Goal: Task Accomplishment & Management: Complete application form

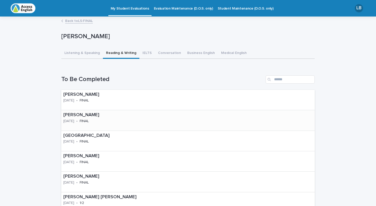
click at [81, 116] on p "[PERSON_NAME]" at bounding box center [93, 115] width 61 height 6
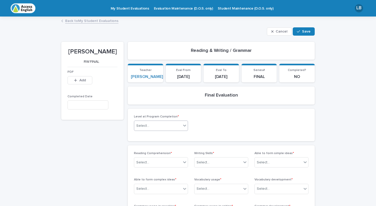
click at [186, 123] on div "Select..." at bounding box center [161, 126] width 54 height 10
click at [146, 180] on div "6" at bounding box center [153, 180] width 38 height 9
click at [184, 162] on div "Select..." at bounding box center [161, 162] width 54 height 10
click at [163, 195] on div "Excellent" at bounding box center [160, 198] width 53 height 9
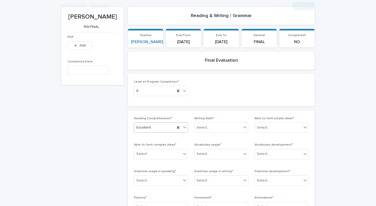
scroll to position [44, 0]
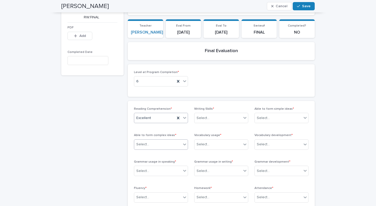
click at [183, 142] on icon at bounding box center [184, 144] width 5 height 5
click at [146, 177] on div "Excellent" at bounding box center [160, 180] width 53 height 9
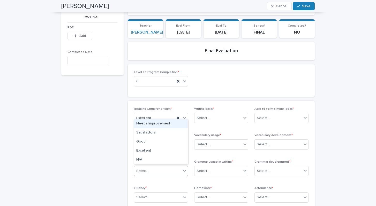
click at [184, 170] on icon at bounding box center [184, 171] width 3 height 2
click at [154, 144] on div "Good" at bounding box center [160, 141] width 53 height 9
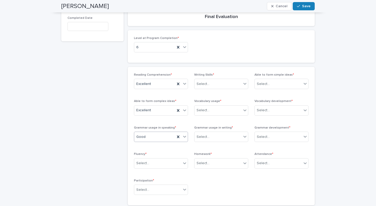
scroll to position [81, 0]
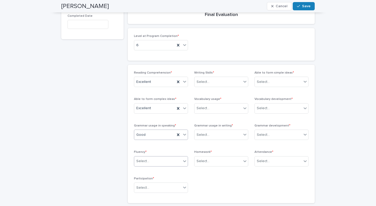
click at [185, 159] on icon at bounding box center [184, 161] width 5 height 5
click at [156, 197] on div "Excellent" at bounding box center [160, 197] width 53 height 9
click at [183, 187] on icon at bounding box center [184, 187] width 5 height 5
click at [156, 171] on div "Excellent" at bounding box center [160, 167] width 53 height 9
click at [243, 161] on icon at bounding box center [244, 161] width 5 height 5
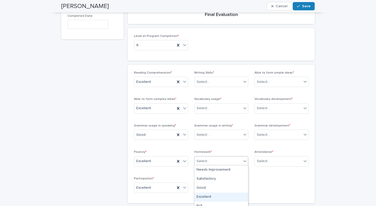
click at [216, 197] on div "Excellent" at bounding box center [220, 197] width 53 height 9
click at [246, 134] on icon at bounding box center [244, 134] width 5 height 5
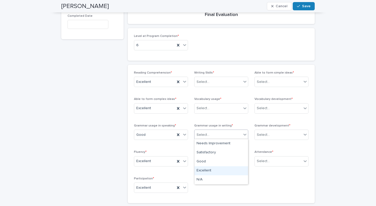
click at [213, 172] on div "Excellent" at bounding box center [220, 170] width 53 height 9
click at [241, 109] on span at bounding box center [241, 109] width 0 height 6
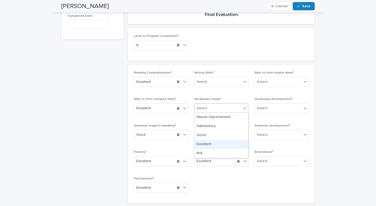
click at [215, 145] on div "Excellent" at bounding box center [220, 144] width 53 height 9
click at [243, 80] on icon at bounding box center [244, 81] width 5 height 5
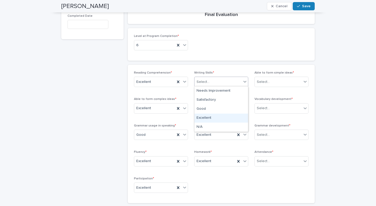
click at [217, 118] on div "Excellent" at bounding box center [220, 118] width 53 height 9
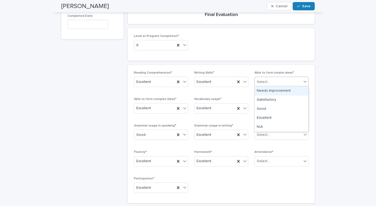
click at [298, 78] on div "Select..." at bounding box center [277, 82] width 47 height 9
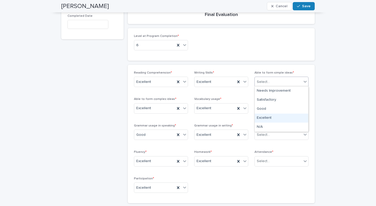
click at [273, 115] on div "Excellent" at bounding box center [280, 118] width 53 height 9
click at [303, 106] on icon at bounding box center [304, 108] width 5 height 5
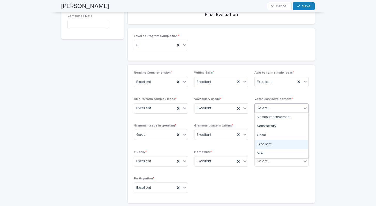
click at [282, 141] on div "Excellent" at bounding box center [280, 144] width 53 height 9
click at [304, 133] on icon at bounding box center [304, 134] width 5 height 5
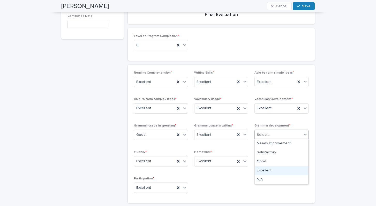
click at [282, 171] on div "Excellent" at bounding box center [280, 170] width 53 height 9
click at [306, 161] on icon at bounding box center [304, 161] width 5 height 5
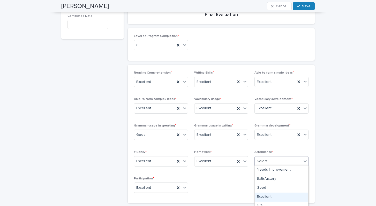
click at [280, 198] on div "Excellent" at bounding box center [280, 197] width 53 height 9
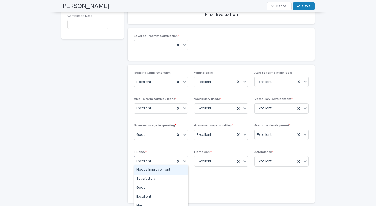
click at [183, 159] on icon at bounding box center [184, 161] width 5 height 5
click at [163, 188] on div "Good" at bounding box center [160, 188] width 53 height 9
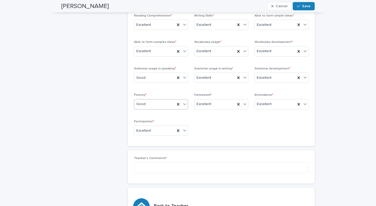
scroll to position [140, 0]
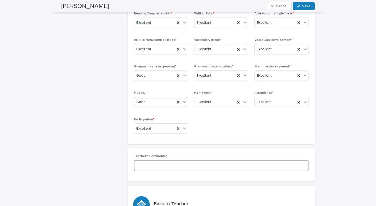
click at [163, 166] on textarea at bounding box center [221, 165] width 174 height 11
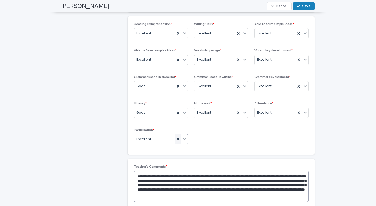
scroll to position [130, 0]
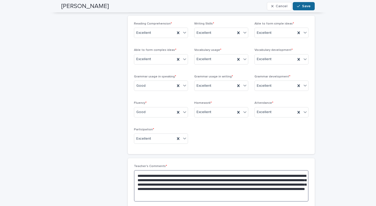
type textarea "**********"
click at [301, 7] on div "button" at bounding box center [299, 6] width 5 height 4
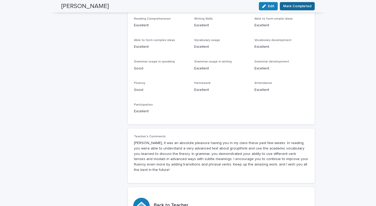
click at [301, 7] on span "Mark Completed" at bounding box center [297, 6] width 28 height 5
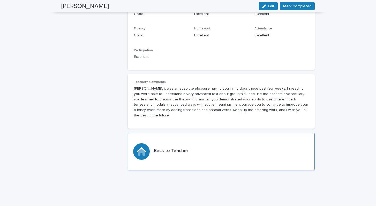
scroll to position [184, 0]
click at [169, 149] on h3 "Back to Teacher" at bounding box center [171, 152] width 34 height 6
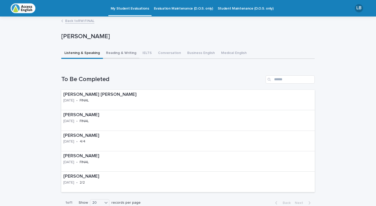
click at [119, 55] on button "Reading & Writing" at bounding box center [121, 53] width 36 height 11
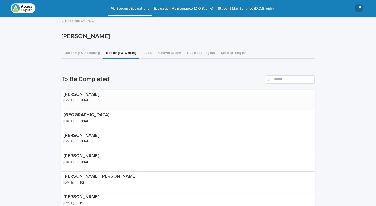
click at [97, 94] on p "[PERSON_NAME]" at bounding box center [93, 95] width 61 height 6
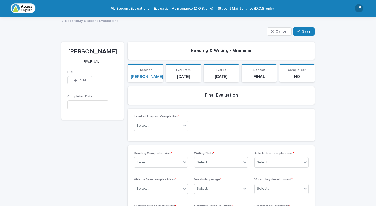
click at [184, 126] on div "Select..." at bounding box center [161, 126] width 54 height 10
click at [145, 179] on div "6" at bounding box center [153, 180] width 38 height 9
click at [184, 160] on div "Select..." at bounding box center [161, 162] width 54 height 10
click at [160, 197] on div "Excellent" at bounding box center [153, 198] width 38 height 9
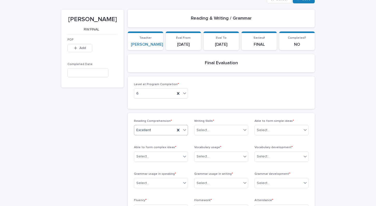
scroll to position [35, 0]
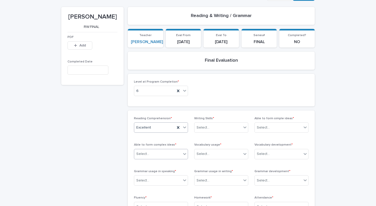
click at [184, 153] on icon at bounding box center [184, 153] width 5 height 5
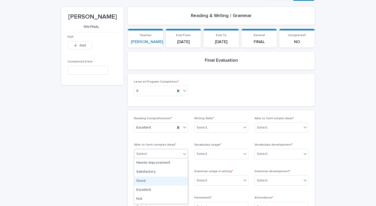
click at [158, 181] on div "Good" at bounding box center [160, 181] width 53 height 9
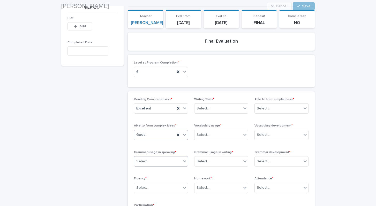
scroll to position [54, 0]
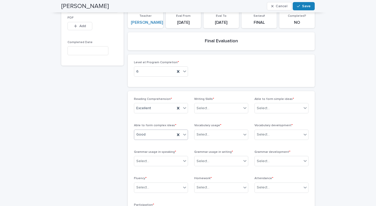
click at [184, 159] on div "Select..." at bounding box center [161, 161] width 54 height 10
click at [153, 197] on div "Excellent" at bounding box center [160, 197] width 53 height 9
click at [180, 187] on div "Select..." at bounding box center [157, 187] width 47 height 9
click at [149, 158] on div "Good" at bounding box center [160, 158] width 53 height 9
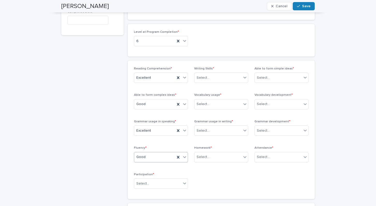
scroll to position [87, 0]
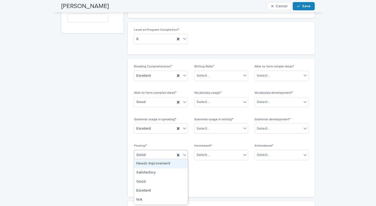
click at [184, 153] on icon at bounding box center [184, 154] width 5 height 5
click at [157, 189] on div "Excellent" at bounding box center [160, 191] width 53 height 9
click at [184, 129] on icon at bounding box center [184, 128] width 5 height 5
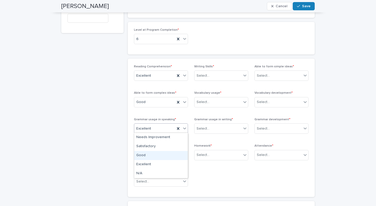
click at [150, 155] on div "Good" at bounding box center [160, 155] width 53 height 9
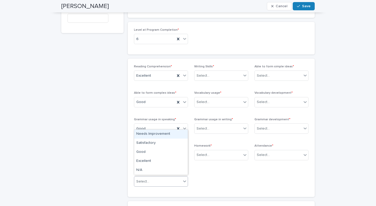
click at [180, 182] on div "Select..." at bounding box center [157, 181] width 47 height 9
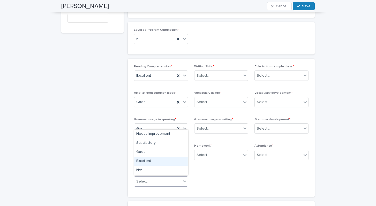
click at [160, 160] on div "Excellent" at bounding box center [160, 161] width 53 height 9
click at [244, 153] on icon at bounding box center [244, 154] width 5 height 5
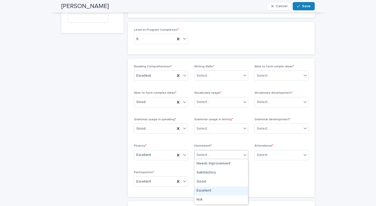
drag, startPoint x: 219, startPoint y: 186, endPoint x: 217, endPoint y: 189, distance: 2.8
click at [217, 189] on div "Excellent" at bounding box center [220, 191] width 53 height 9
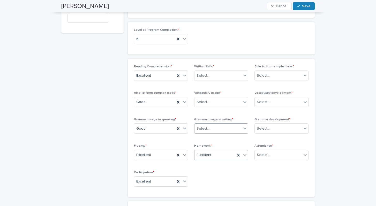
click at [244, 127] on icon at bounding box center [244, 128] width 5 height 5
click at [212, 165] on div "Excellent" at bounding box center [220, 164] width 53 height 9
click at [244, 102] on icon at bounding box center [244, 101] width 5 height 5
click at [220, 139] on div "Excellent" at bounding box center [220, 138] width 53 height 9
click at [242, 72] on div at bounding box center [245, 75] width 6 height 9
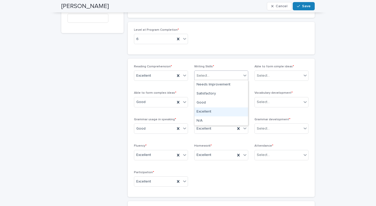
click at [215, 111] on div "Excellent" at bounding box center [220, 111] width 53 height 9
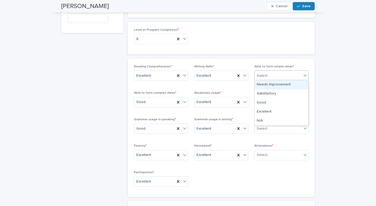
click at [308, 73] on div at bounding box center [305, 75] width 6 height 9
click at [283, 110] on div "Excellent" at bounding box center [280, 111] width 53 height 9
click at [302, 101] on icon at bounding box center [304, 101] width 5 height 5
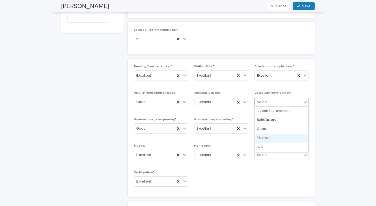
click at [278, 135] on div "Excellent" at bounding box center [280, 138] width 53 height 9
click at [302, 129] on span at bounding box center [302, 129] width 0 height 6
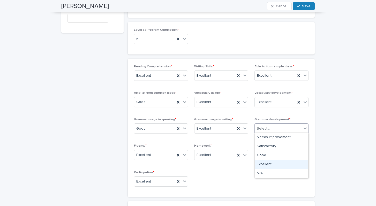
click at [273, 162] on div "Excellent" at bounding box center [280, 164] width 53 height 9
click at [302, 154] on div at bounding box center [305, 154] width 6 height 9
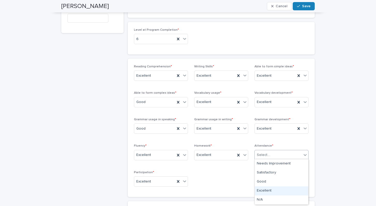
click at [261, 190] on div "Excellent" at bounding box center [280, 191] width 53 height 9
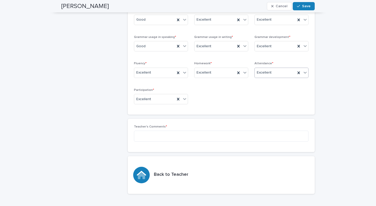
scroll to position [186, 0]
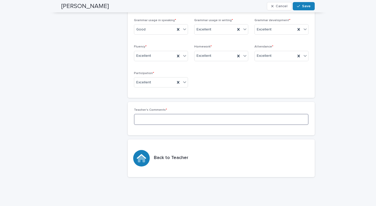
click at [209, 119] on textarea at bounding box center [221, 119] width 174 height 11
paste textarea "**********"
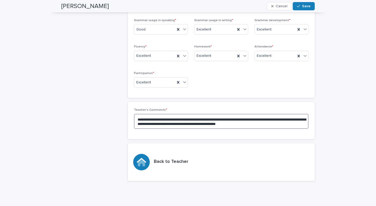
click at [148, 118] on textarea "**********" at bounding box center [221, 121] width 174 height 15
click at [260, 118] on textarea "**********" at bounding box center [221, 121] width 174 height 15
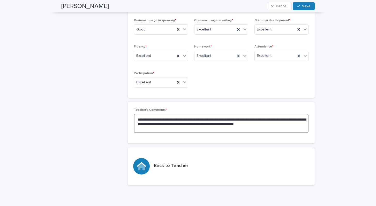
click at [195, 129] on textarea "**********" at bounding box center [221, 123] width 174 height 19
click at [283, 119] on textarea "**********" at bounding box center [221, 123] width 174 height 19
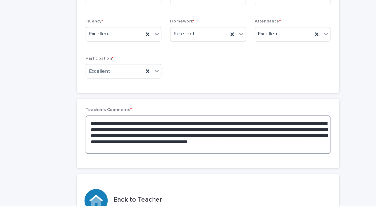
click at [134, 114] on textarea "**********" at bounding box center [221, 127] width 174 height 27
click at [140, 114] on textarea "**********" at bounding box center [221, 127] width 174 height 27
click at [195, 114] on textarea "**********" at bounding box center [221, 127] width 174 height 27
click at [144, 114] on textarea "**********" at bounding box center [221, 127] width 174 height 27
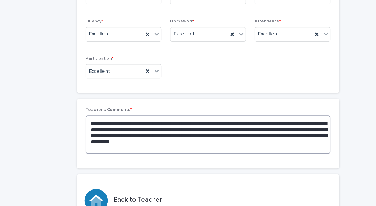
click at [186, 114] on textarea "**********" at bounding box center [221, 127] width 174 height 27
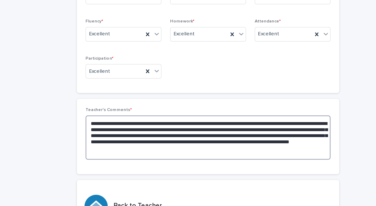
click at [134, 114] on textarea "**********" at bounding box center [221, 130] width 174 height 32
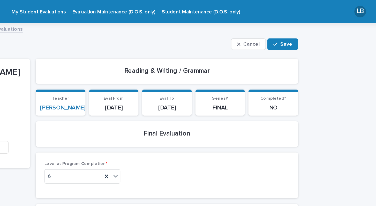
scroll to position [0, 0]
type textarea "**********"
click at [292, 33] on button "Save" at bounding box center [303, 31] width 22 height 8
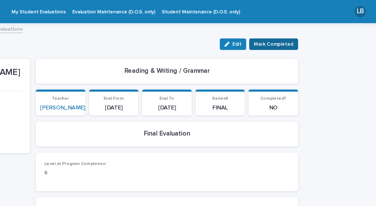
click at [283, 32] on span "Mark Completed" at bounding box center [297, 31] width 28 height 5
click at [283, 29] on span "Mark Completed" at bounding box center [297, 31] width 28 height 5
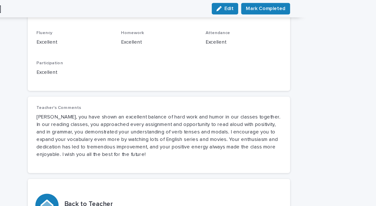
scroll to position [189, 0]
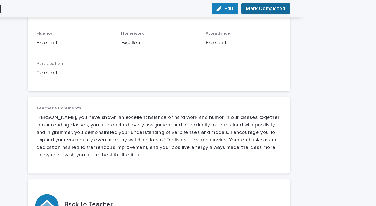
click at [283, 7] on span "Mark Completed" at bounding box center [297, 6] width 28 height 5
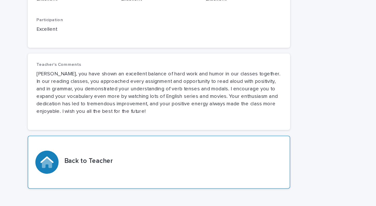
click at [154, 143] on h3 "Back to Teacher" at bounding box center [171, 146] width 34 height 6
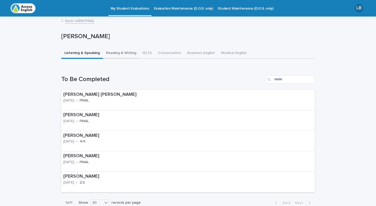
click at [115, 52] on button "Reading & Writing" at bounding box center [121, 53] width 36 height 11
